Goal: Task Accomplishment & Management: Manage account settings

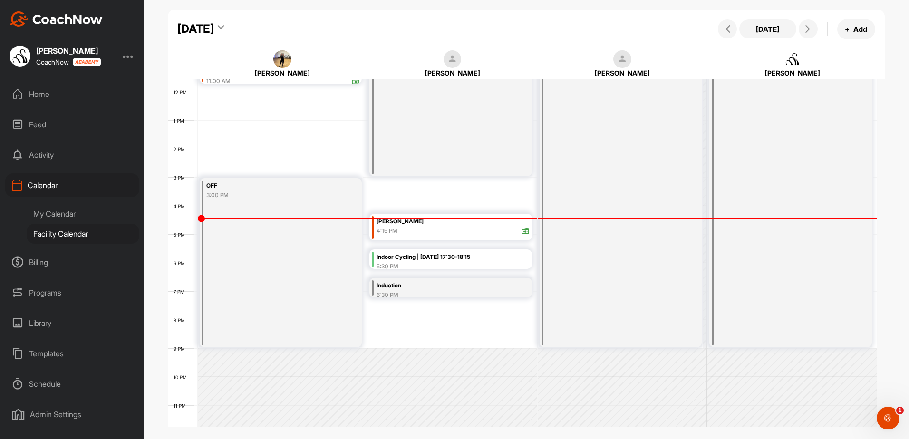
scroll to position [337, 0]
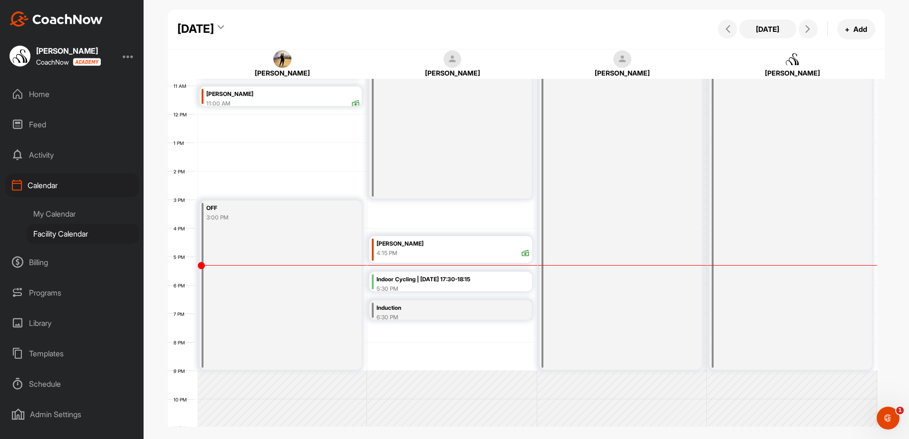
click at [424, 285] on div "5:30 PM" at bounding box center [454, 289] width 154 height 9
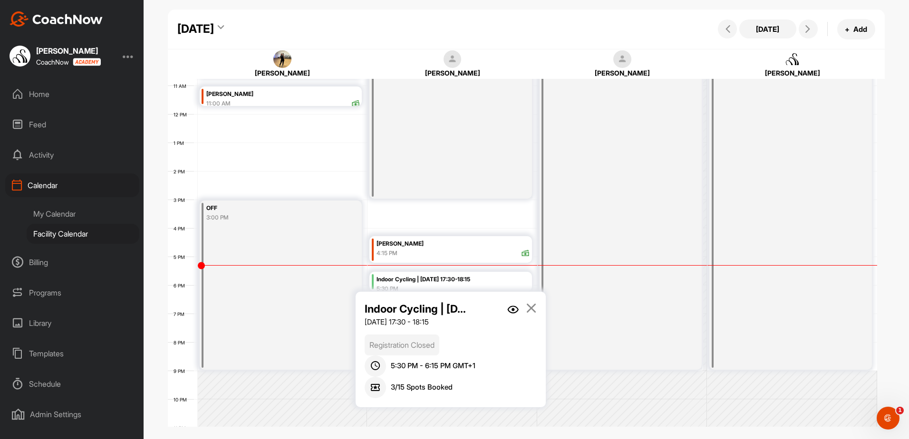
click at [510, 306] on img at bounding box center [512, 310] width 11 height 8
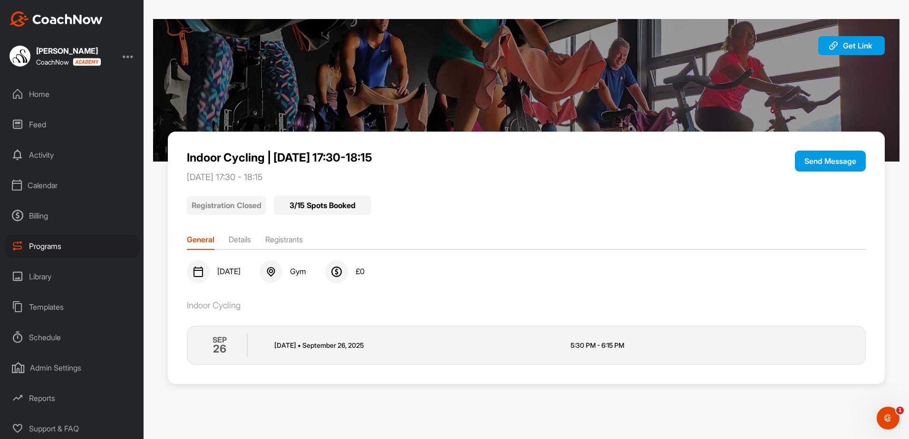
click at [299, 239] on li "Registrants" at bounding box center [284, 241] width 38 height 15
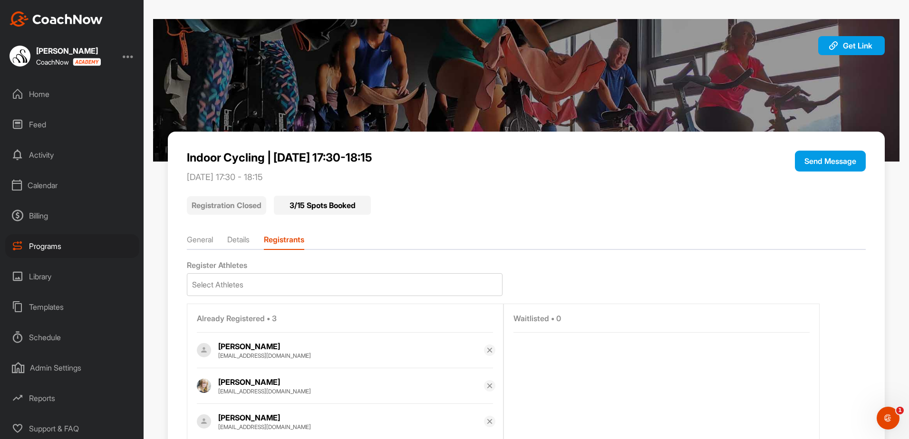
click at [64, 186] on div "Calendar" at bounding box center [72, 186] width 134 height 24
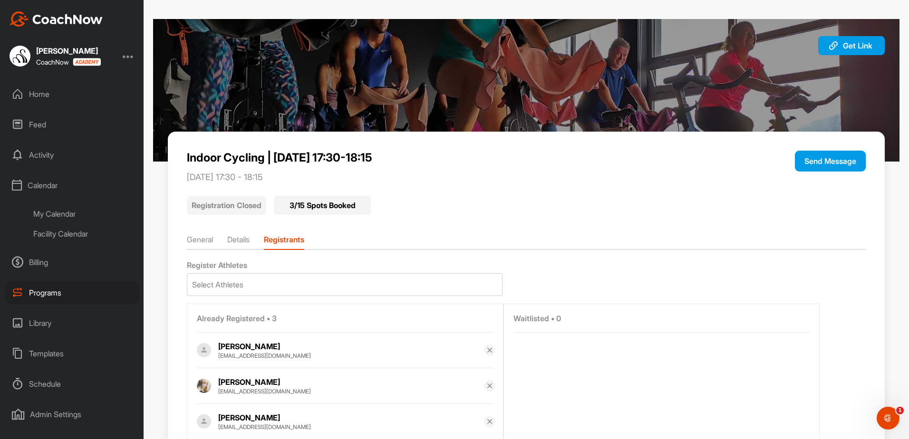
click at [92, 236] on div "Facility Calendar" at bounding box center [83, 234] width 113 height 20
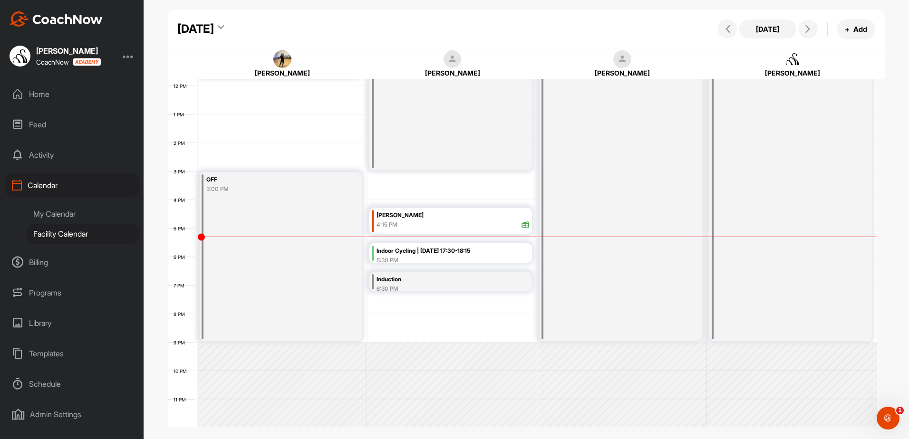
scroll to position [337, 0]
click at [399, 316] on div "12 AM 1 AM 2 AM 3 AM 4 AM 5 AM 6 AM 7 AM 8 AM 9 AM 10 AM 11 AM 12 PM 1 PM 2 PM …" at bounding box center [522, 84] width 709 height 685
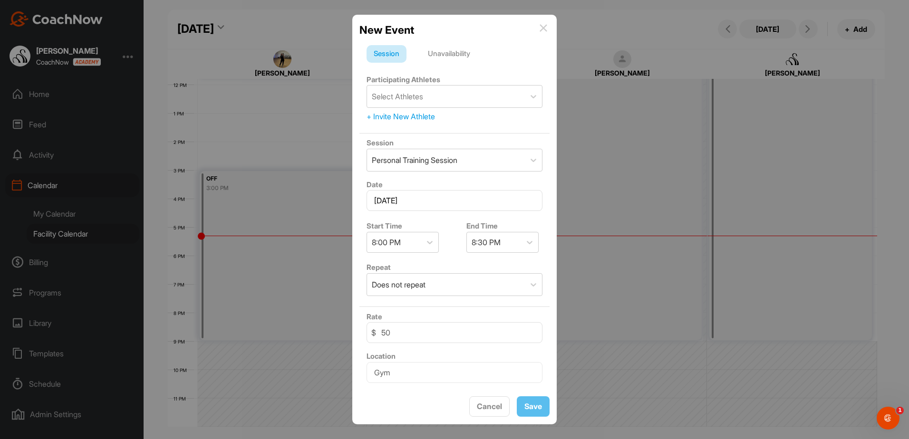
click at [451, 49] on div "Unavailability" at bounding box center [449, 54] width 57 height 18
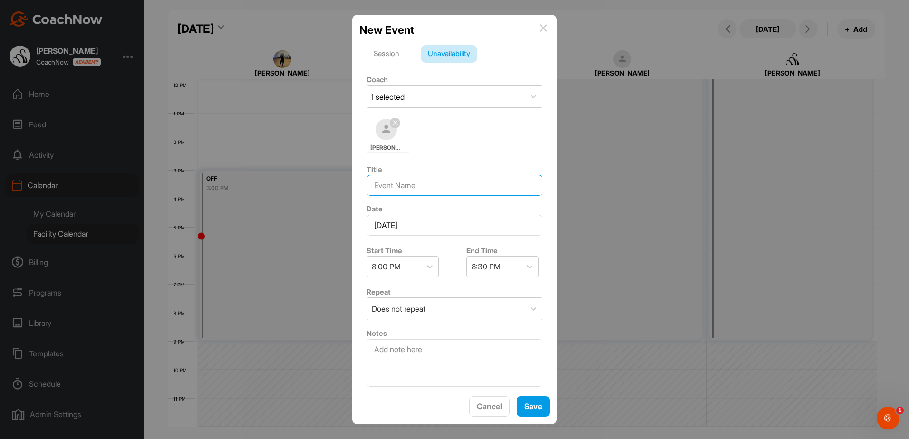
click at [417, 186] on input at bounding box center [455, 185] width 176 height 21
click at [417, 186] on input "Wendy elliott Programme" at bounding box center [455, 185] width 176 height 21
type input "Wendy Elliott Programme"
click at [532, 411] on span "Save" at bounding box center [533, 407] width 18 height 10
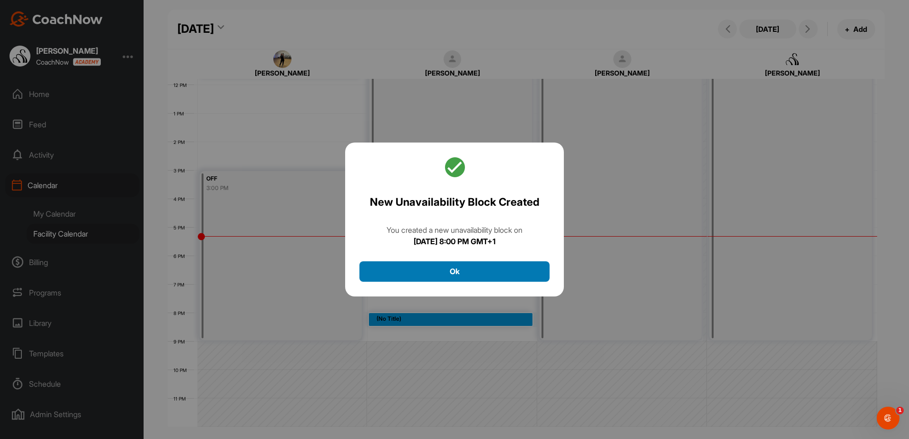
click at [489, 269] on button "Ok" at bounding box center [454, 272] width 190 height 20
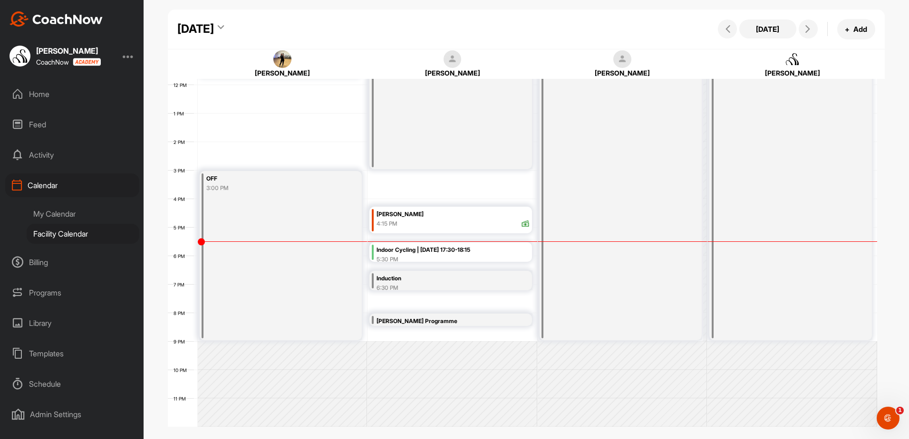
drag, startPoint x: 399, startPoint y: 248, endPoint x: 399, endPoint y: 258, distance: 9.5
click at [399, 248] on div "Indoor Cycling | [DATE] 17:30-18:15" at bounding box center [454, 250] width 154 height 11
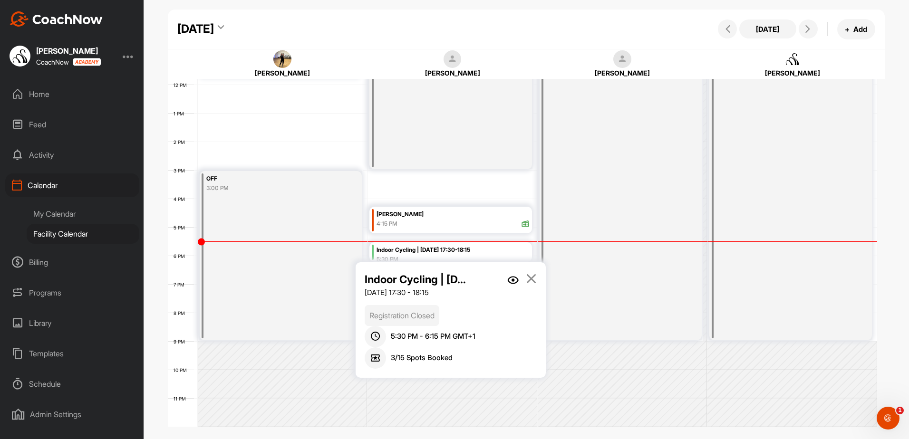
click at [509, 281] on img at bounding box center [512, 280] width 11 height 8
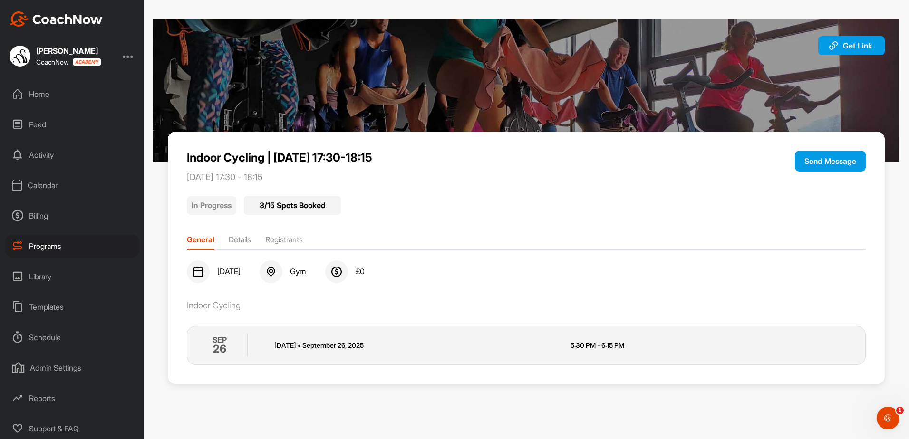
click at [66, 183] on div "Calendar" at bounding box center [72, 186] width 134 height 24
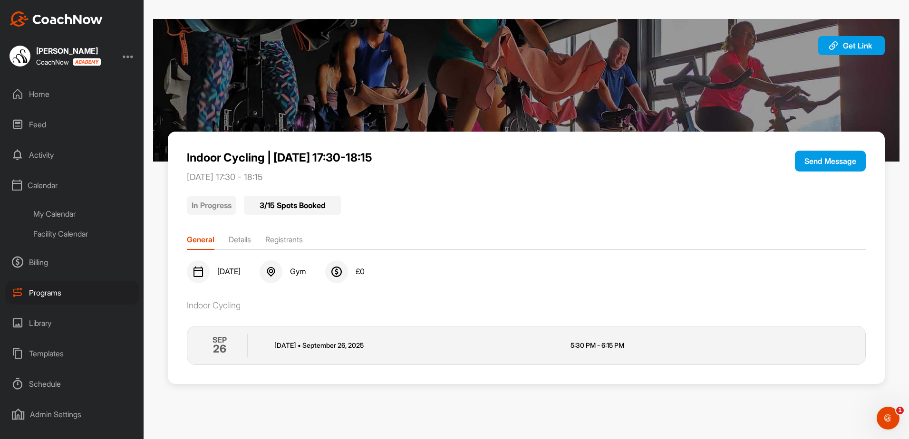
click at [101, 237] on div "Facility Calendar" at bounding box center [83, 234] width 113 height 20
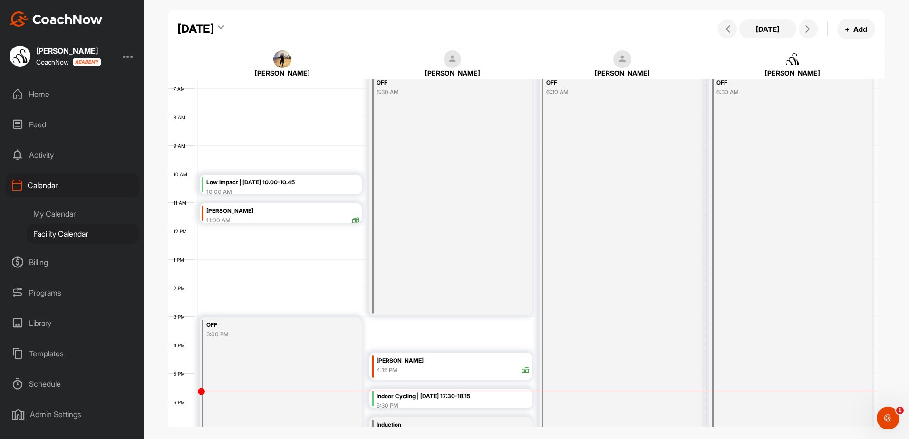
scroll to position [307, 0]
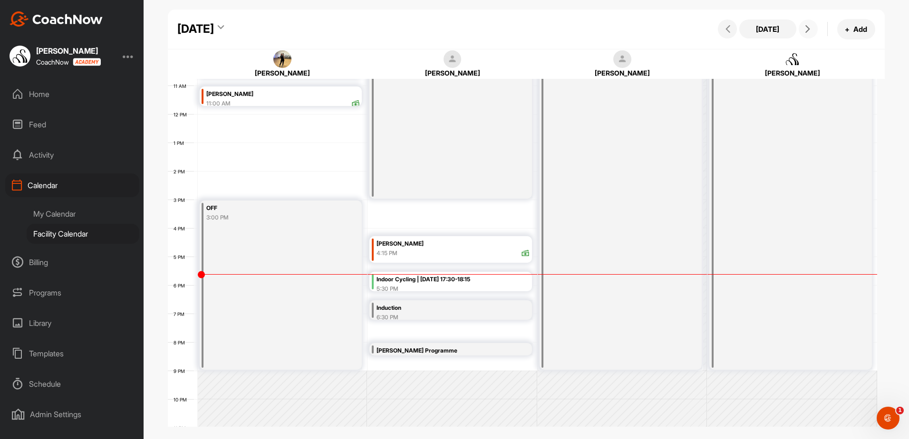
click at [813, 32] on span at bounding box center [808, 29] width 11 height 8
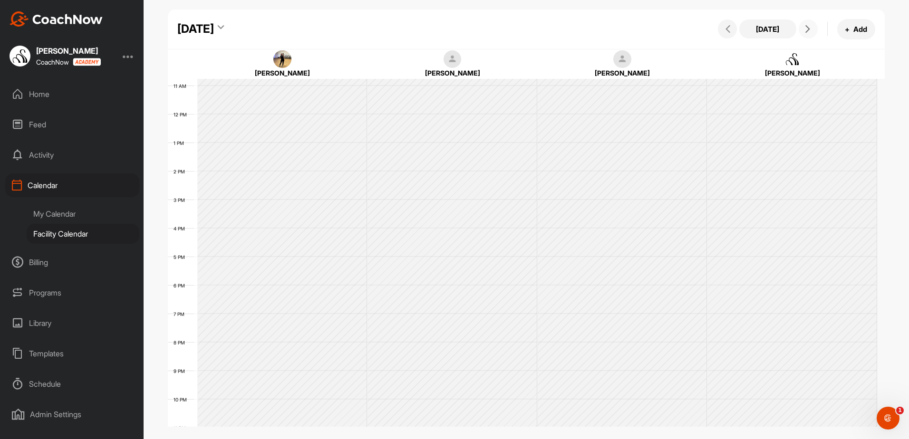
scroll to position [165, 0]
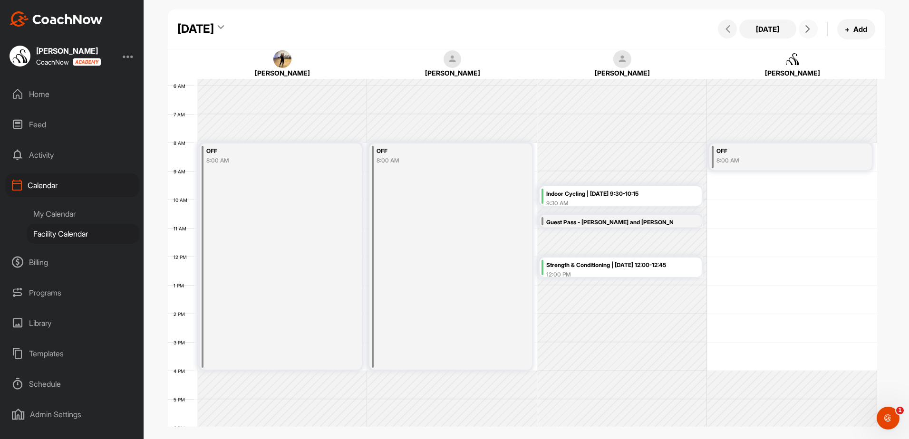
click at [813, 32] on span at bounding box center [808, 29] width 11 height 8
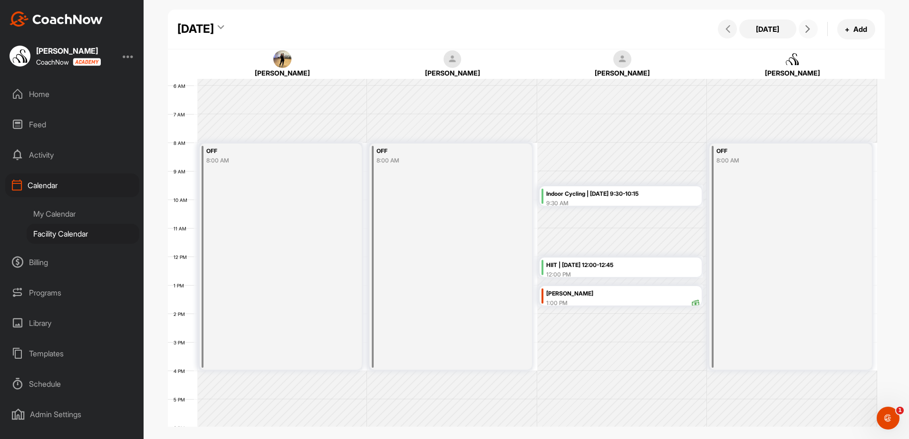
click at [813, 32] on span at bounding box center [808, 29] width 11 height 8
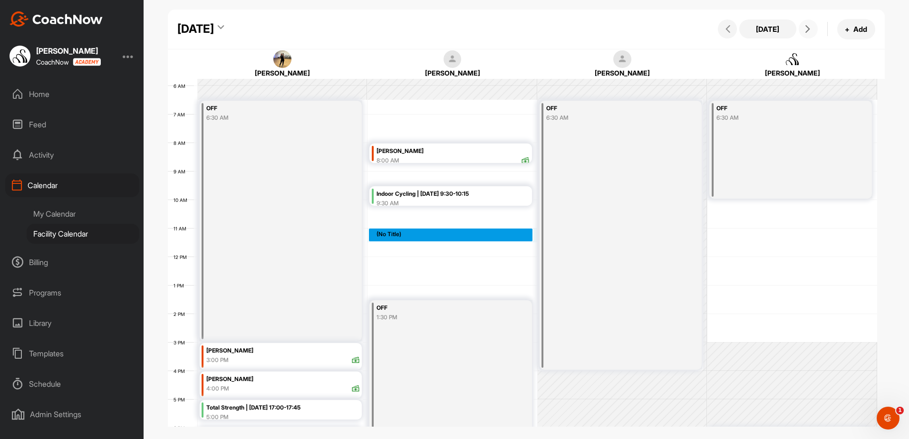
click at [438, 232] on div "12 AM 1 AM 2 AM 3 AM 4 AM 5 AM 6 AM 7 AM 8 AM 9 AM 10 AM 11 AM 12 PM 1 PM 2 PM …" at bounding box center [522, 256] width 709 height 685
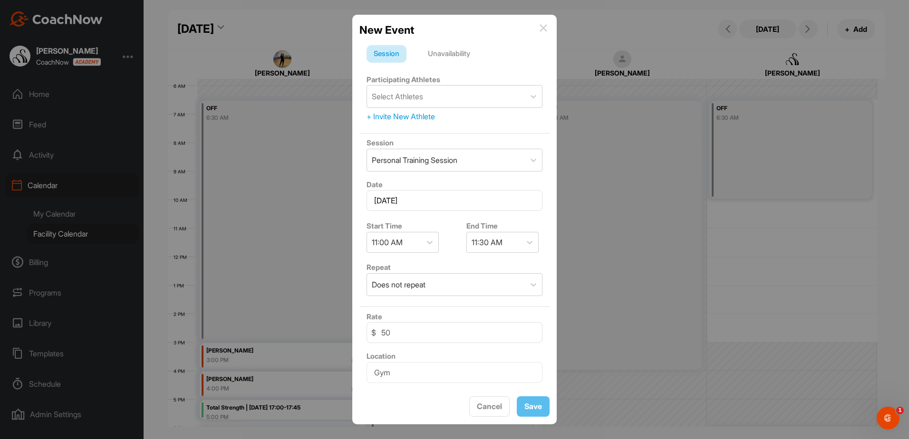
click at [438, 54] on div "Unavailability" at bounding box center [449, 54] width 57 height 18
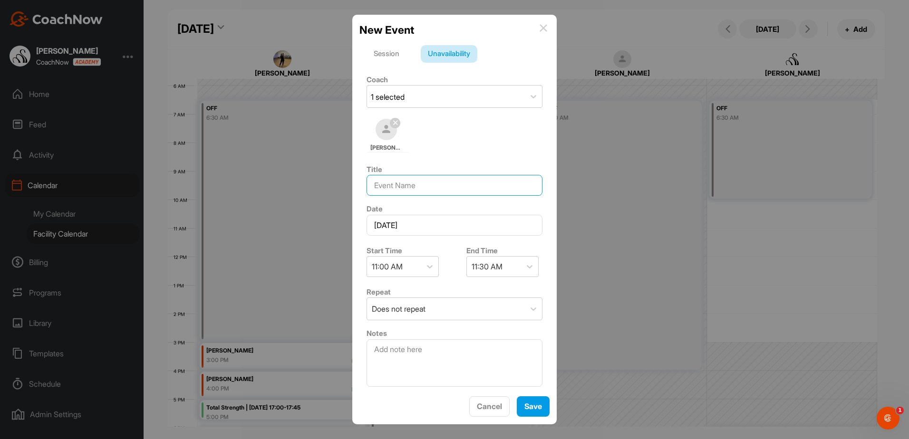
click at [418, 195] on input at bounding box center [455, 185] width 176 height 21
type input "w"
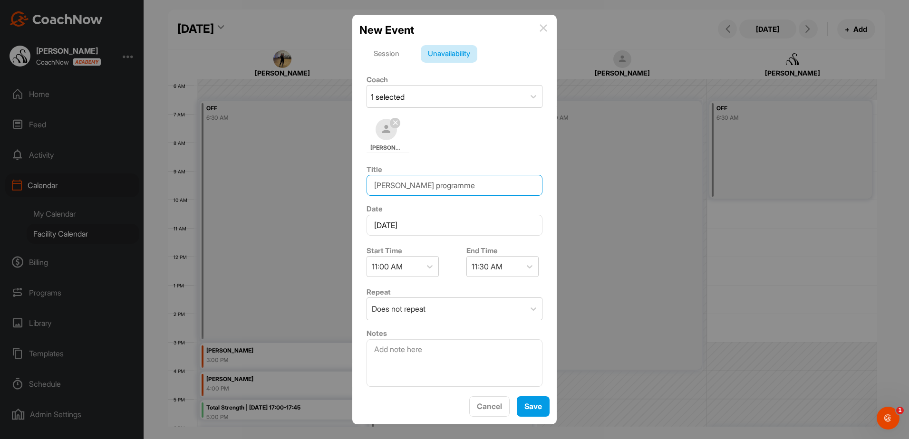
click at [423, 187] on input "Wendy Elliott programme" at bounding box center [455, 185] width 176 height 21
click at [513, 193] on input "Wendy Elliott- programme" at bounding box center [455, 185] width 176 height 21
type input "Wendy Elliott- programme"
click at [524, 406] on span "Save" at bounding box center [533, 407] width 18 height 10
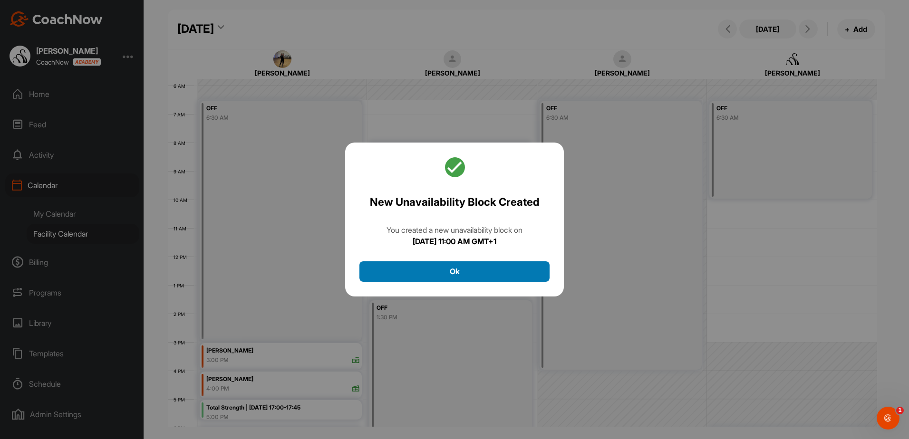
click at [470, 268] on button "Ok" at bounding box center [454, 272] width 190 height 20
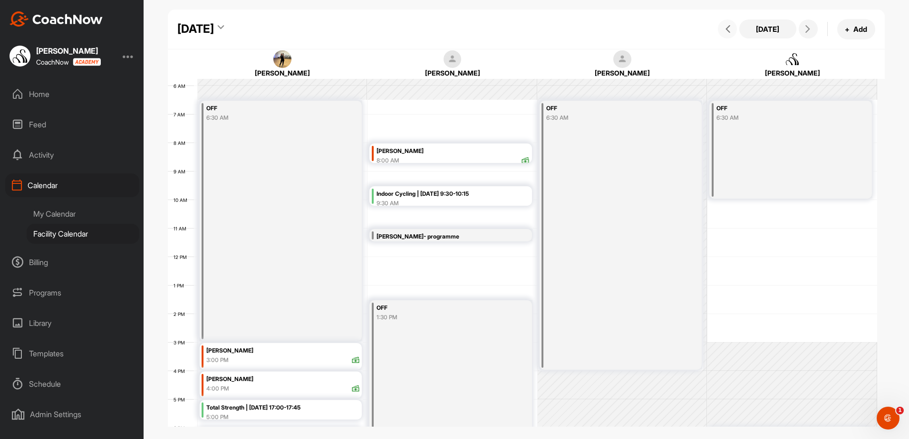
click at [725, 32] on icon at bounding box center [728, 29] width 8 height 8
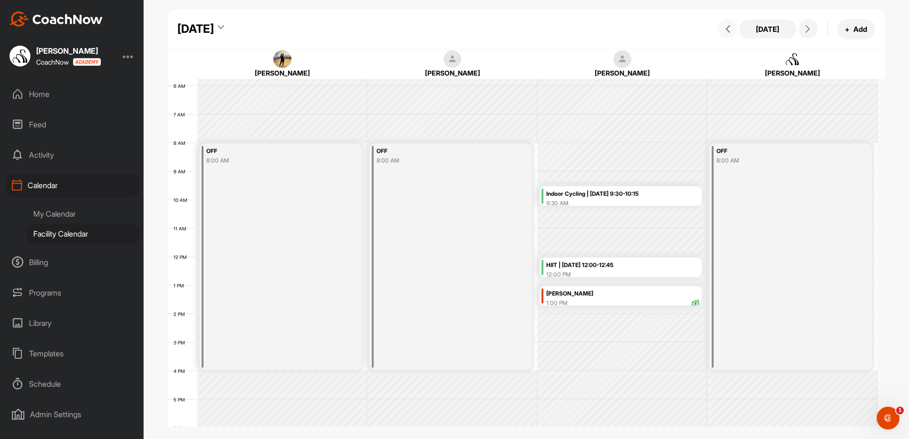
click at [725, 32] on icon at bounding box center [728, 29] width 8 height 8
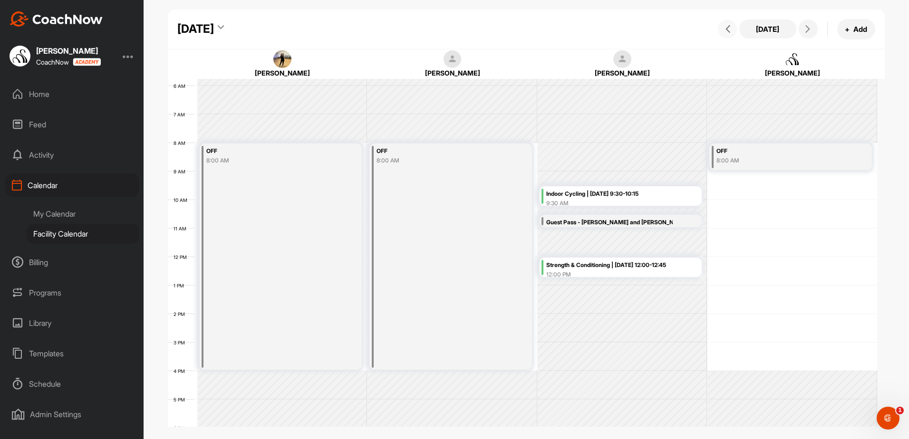
click at [725, 32] on icon at bounding box center [728, 29] width 8 height 8
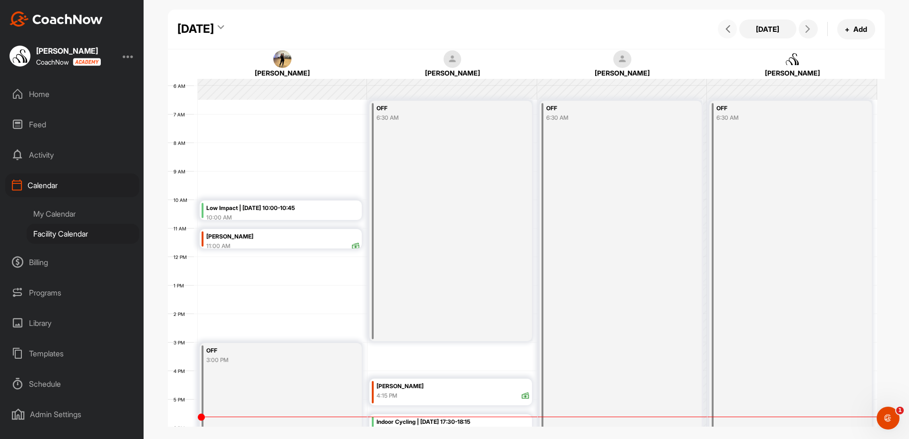
click at [725, 32] on icon at bounding box center [728, 29] width 8 height 8
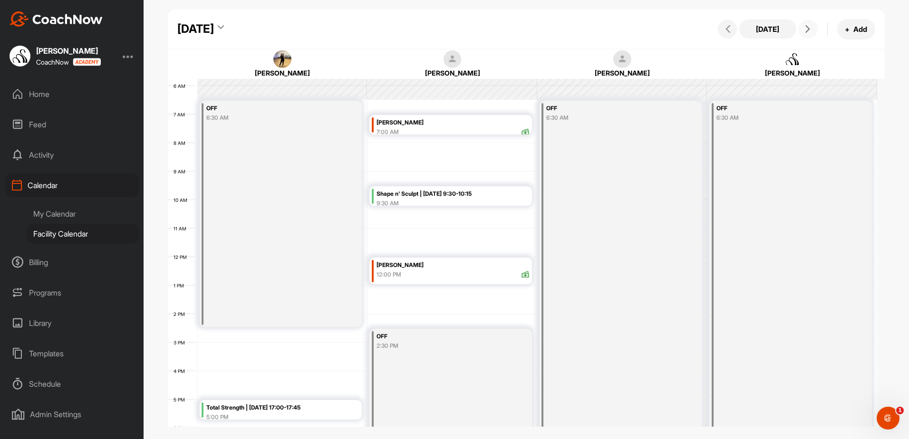
click at [809, 30] on icon at bounding box center [808, 29] width 8 height 8
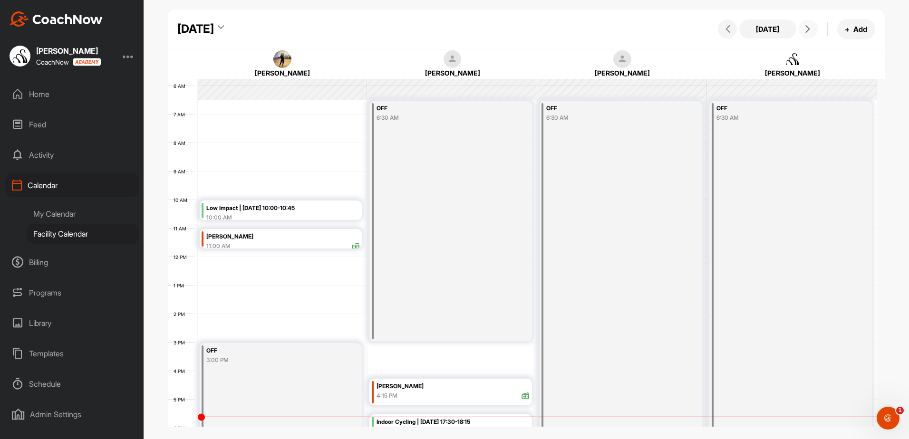
click at [809, 30] on icon at bounding box center [808, 29] width 8 height 8
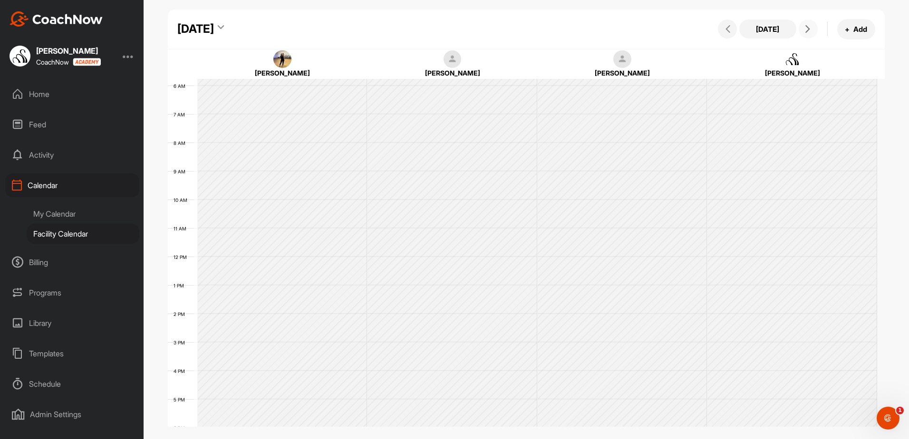
click at [809, 30] on icon at bounding box center [808, 29] width 8 height 8
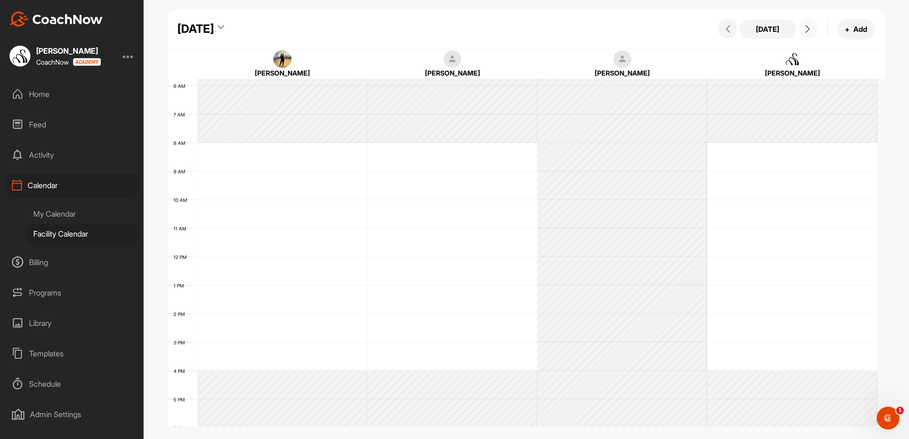
click at [809, 30] on icon at bounding box center [808, 29] width 8 height 8
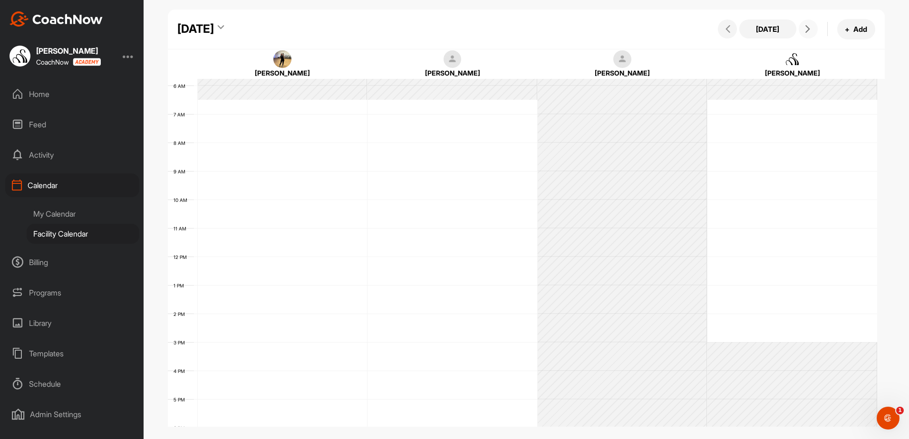
click at [809, 30] on icon at bounding box center [808, 29] width 8 height 8
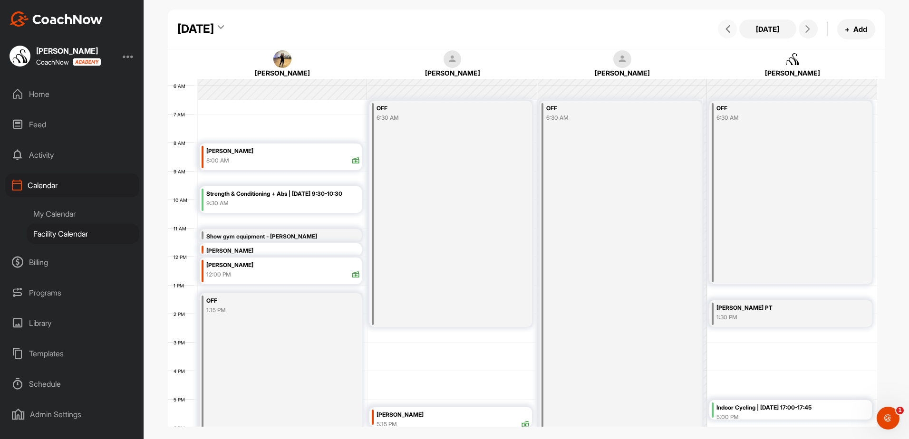
click at [731, 31] on icon at bounding box center [728, 29] width 8 height 8
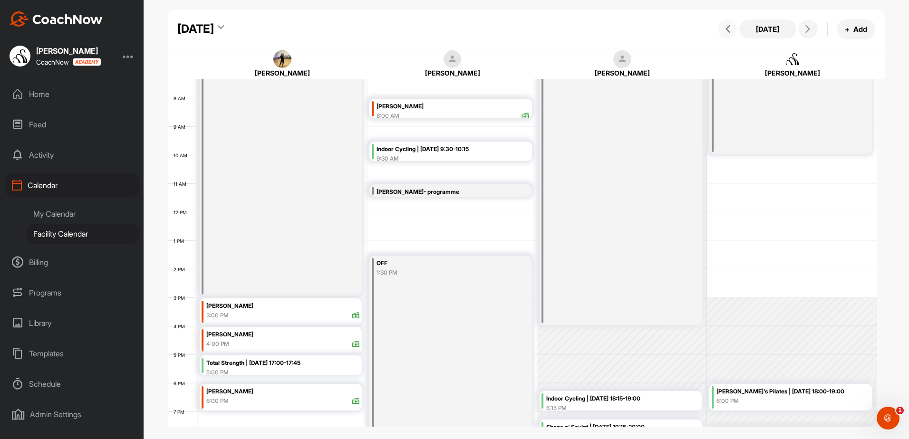
scroll to position [117, 0]
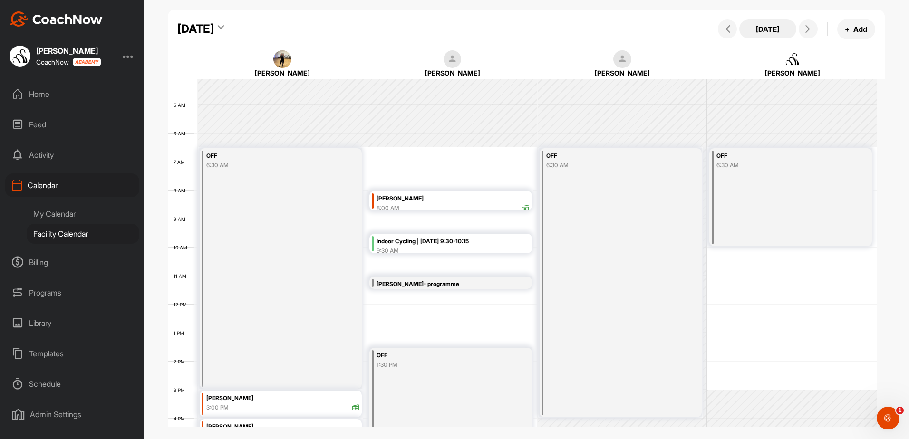
click at [757, 29] on button "[DATE]" at bounding box center [767, 28] width 57 height 19
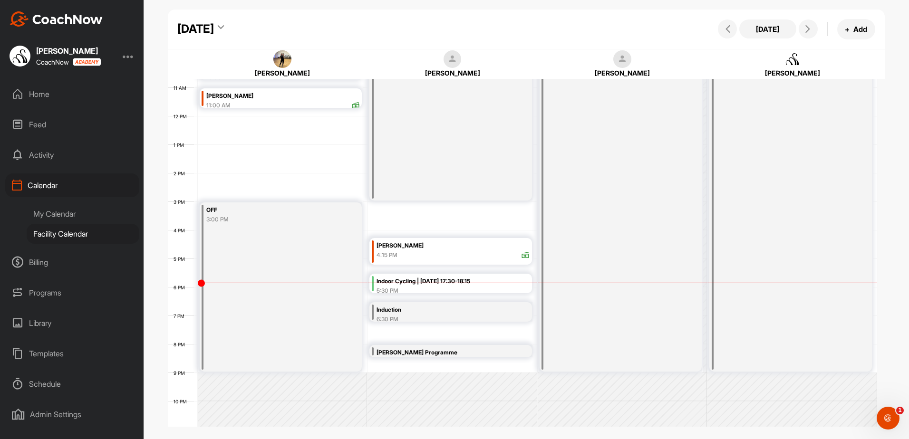
scroll to position [307, 0]
click at [803, 31] on span at bounding box center [808, 29] width 11 height 8
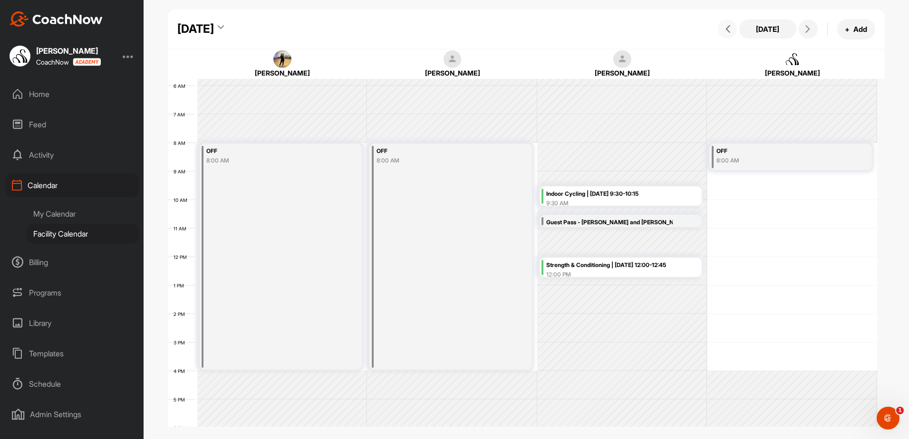
click at [728, 27] on icon at bounding box center [728, 29] width 8 height 8
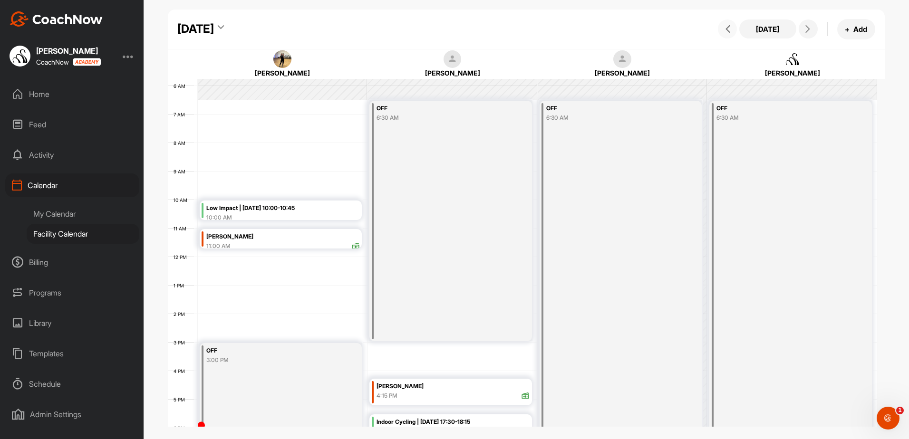
scroll to position [212, 0]
